Goal: Submit feedback/report problem

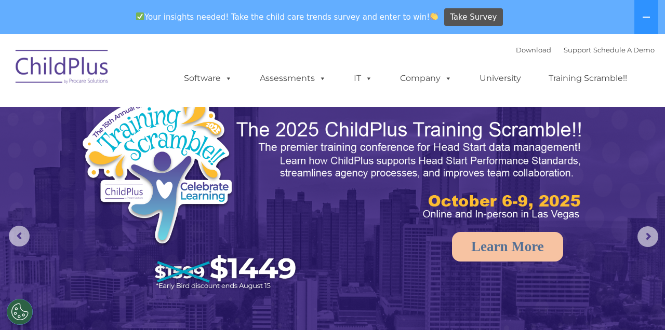
select select "MEDIUM"
click at [645, 16] on icon at bounding box center [646, 17] width 8 height 8
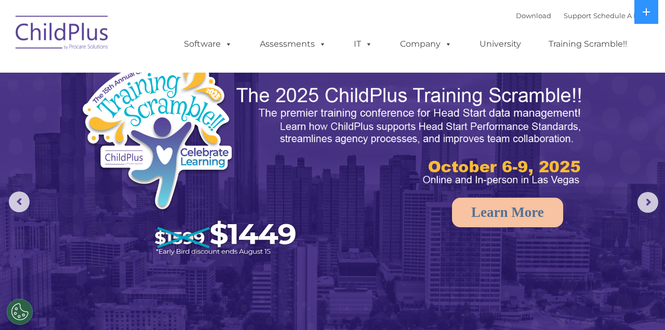
click at [649, 12] on icon at bounding box center [646, 11] width 7 height 7
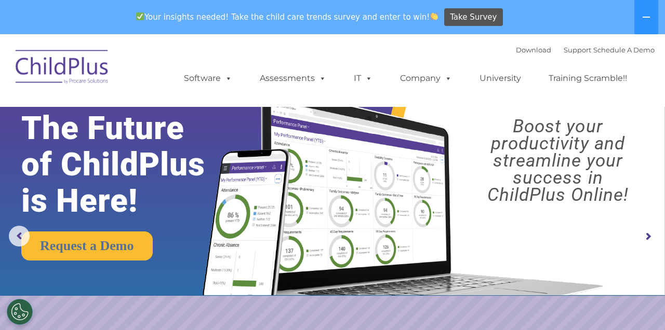
click at [648, 26] on button at bounding box center [646, 17] width 24 height 34
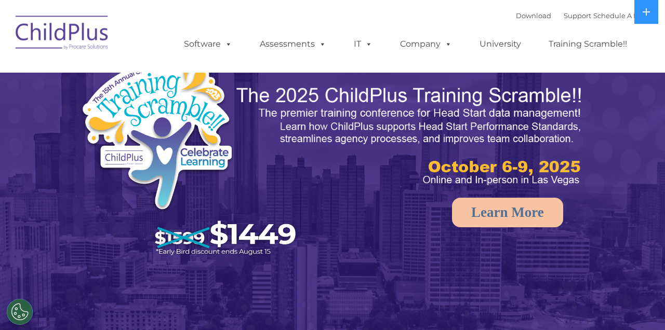
select select "MEDIUM"
